Goal: Submit feedback/report problem

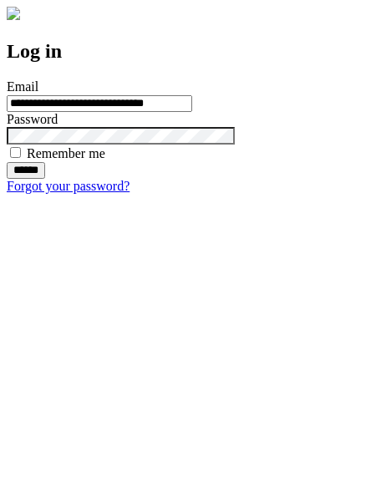
click at [45, 179] on input "******" at bounding box center [26, 170] width 38 height 17
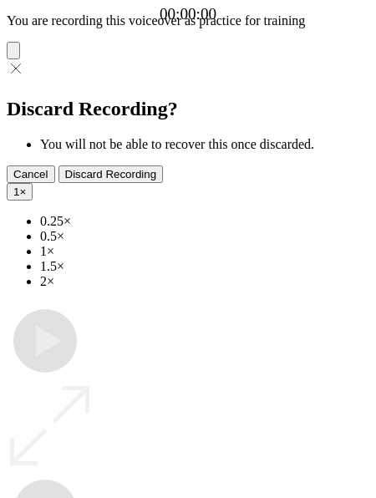
type input "**********"
